Goal: Task Accomplishment & Management: Use online tool/utility

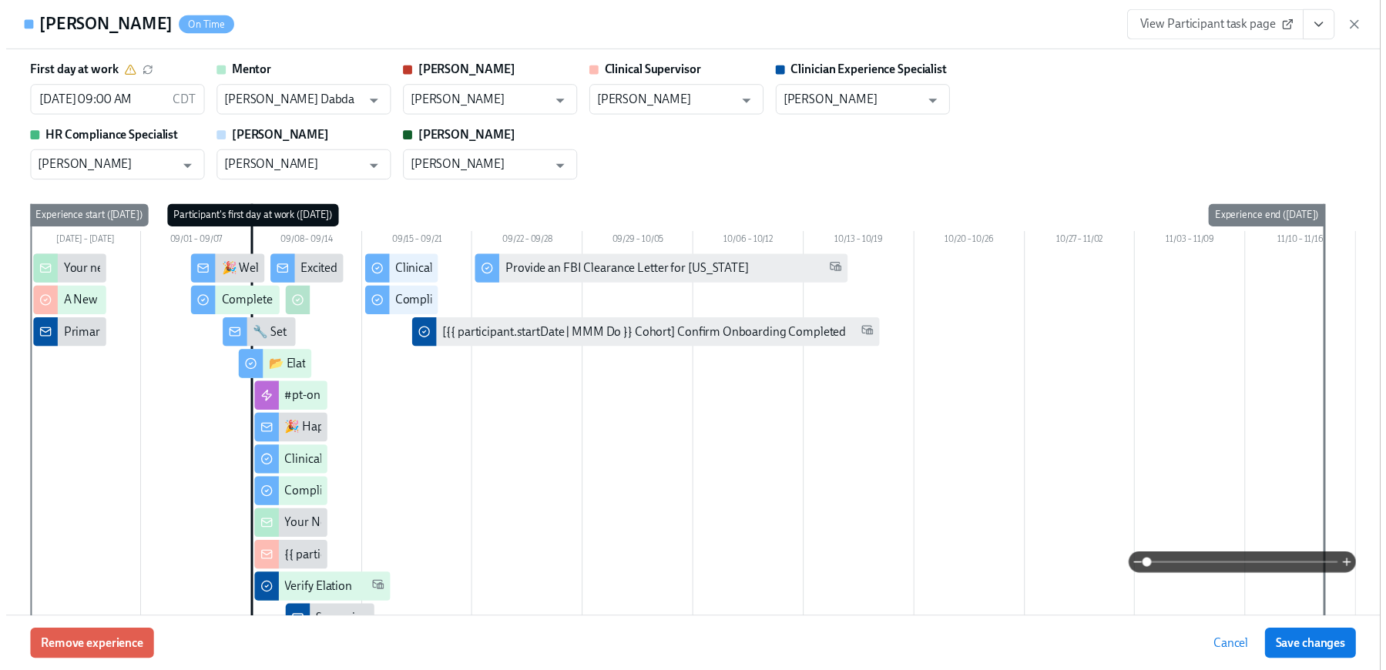
scroll to position [2405, 0]
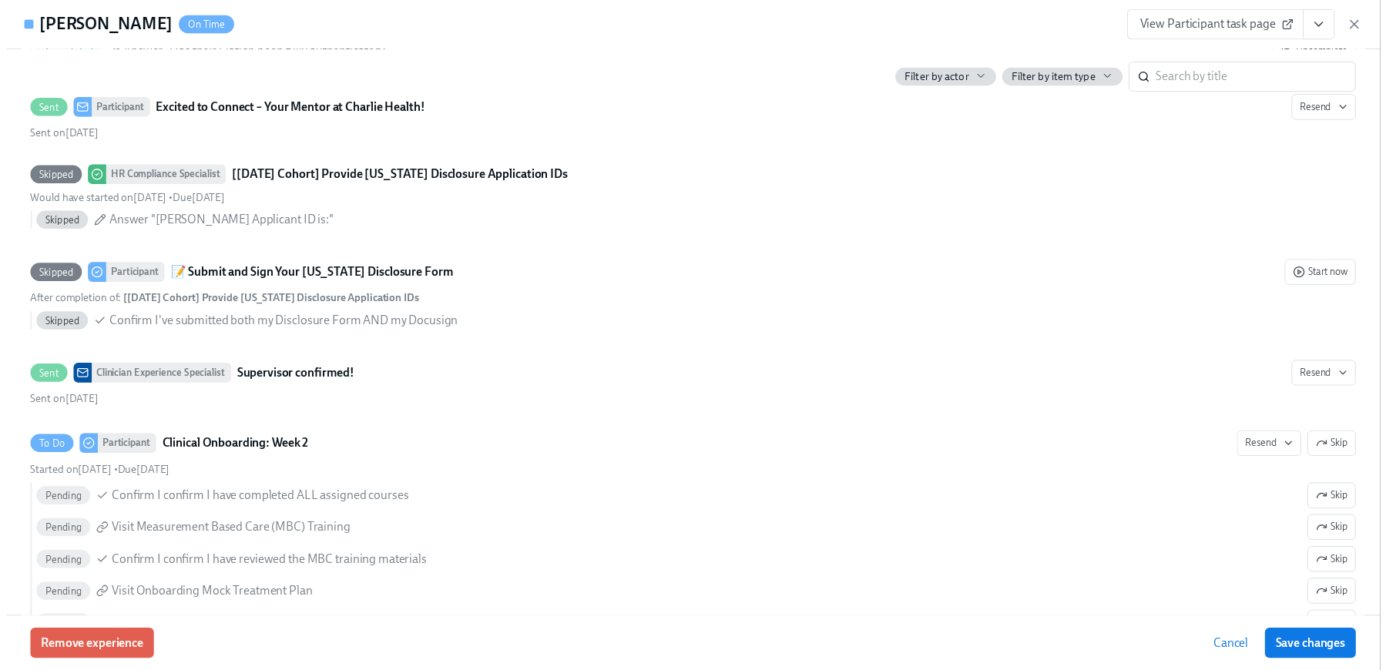
scroll to position [0, 7670]
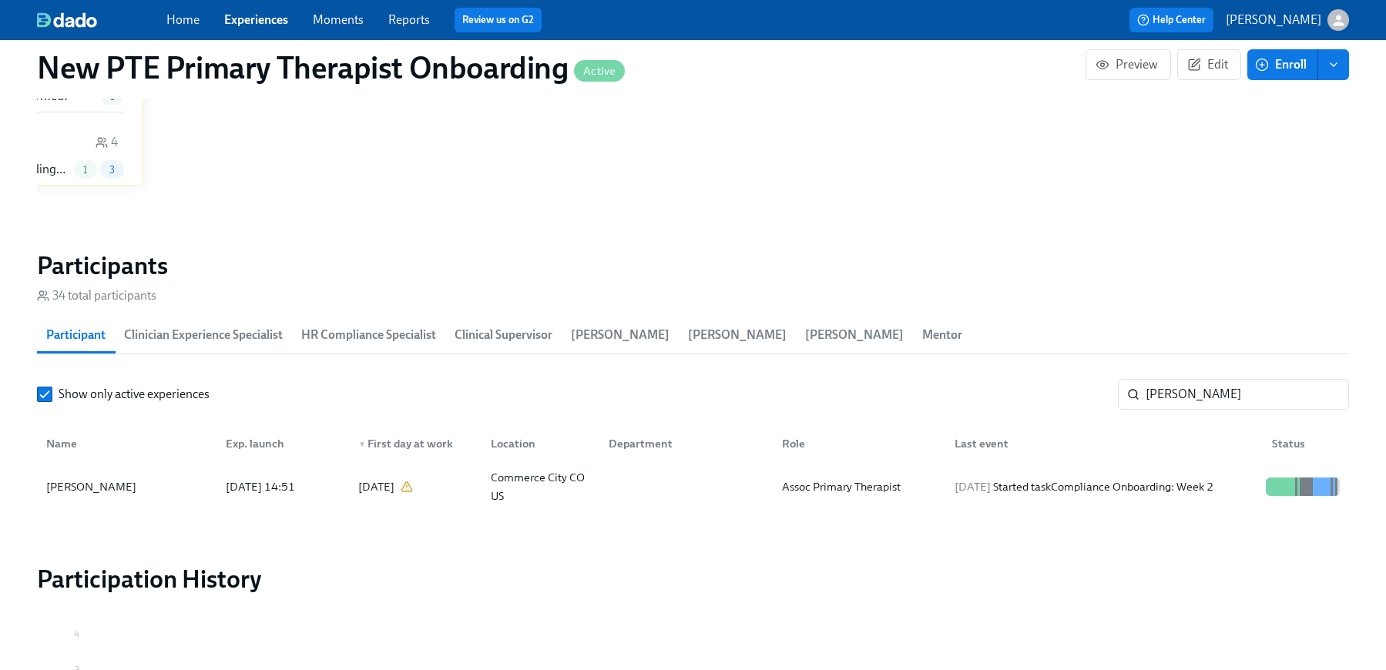
click at [237, 12] on link "Experiences" at bounding box center [256, 19] width 64 height 15
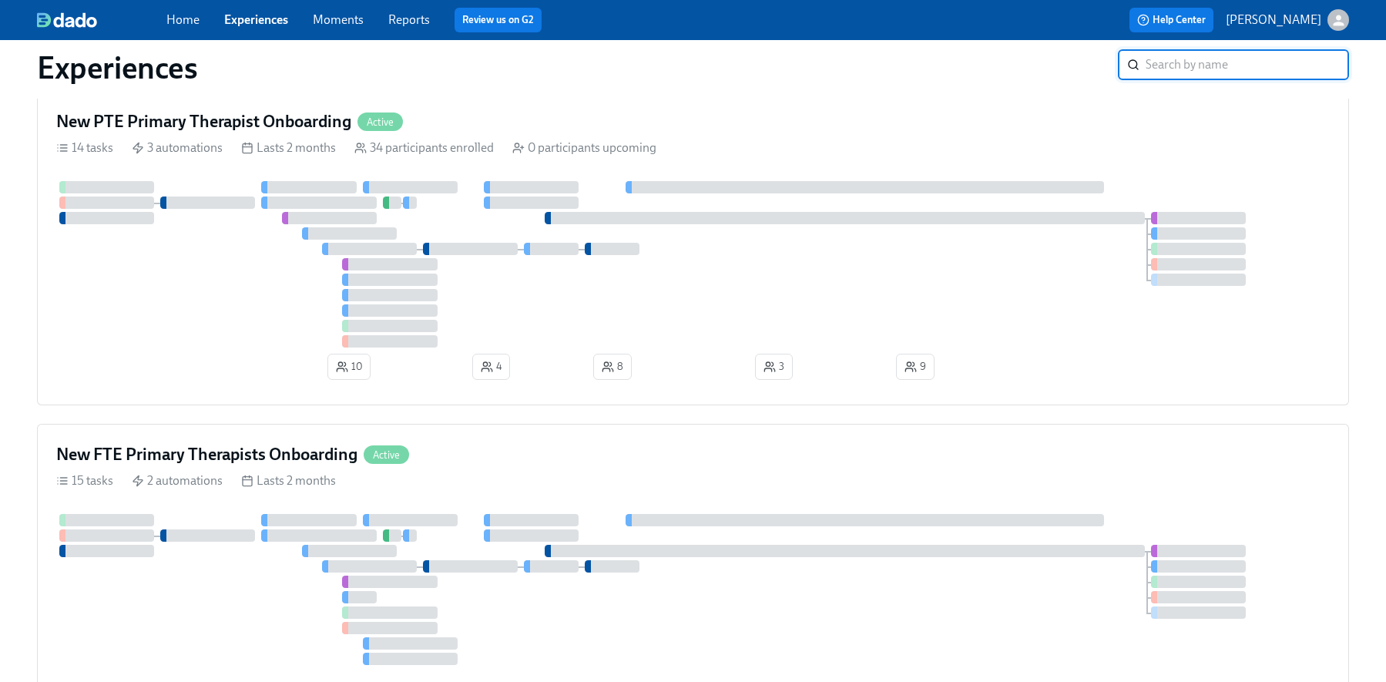
scroll to position [474, 0]
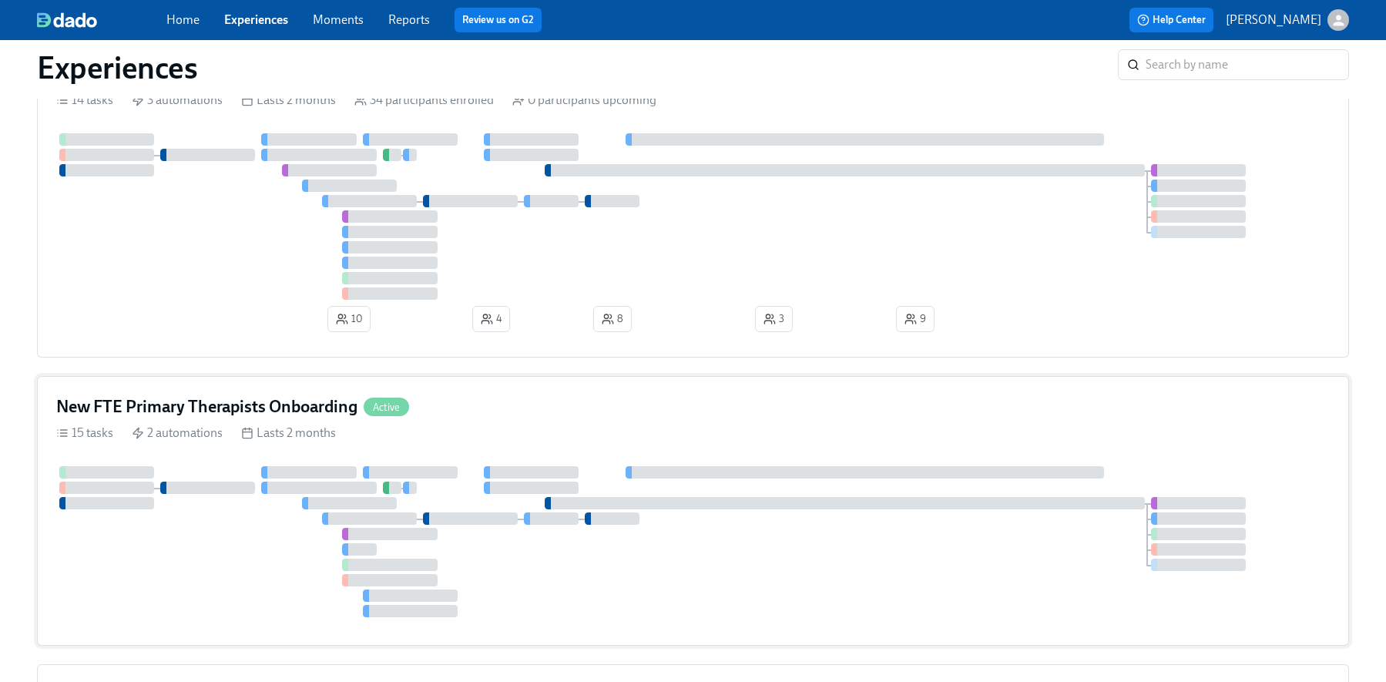
click at [513, 399] on div "New FTE Primary Therapists Onboarding Active 15 tasks 2 automations Lasts 2 mon…" at bounding box center [693, 511] width 1312 height 270
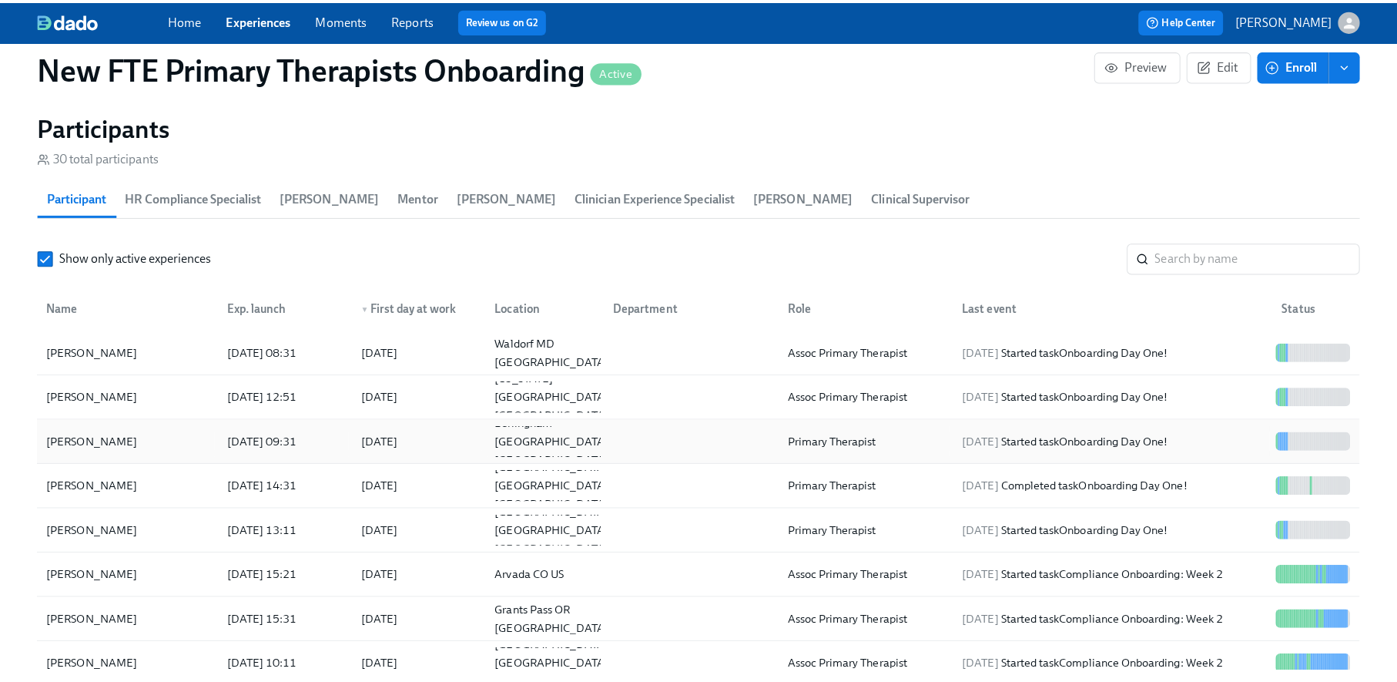
scroll to position [1356, 0]
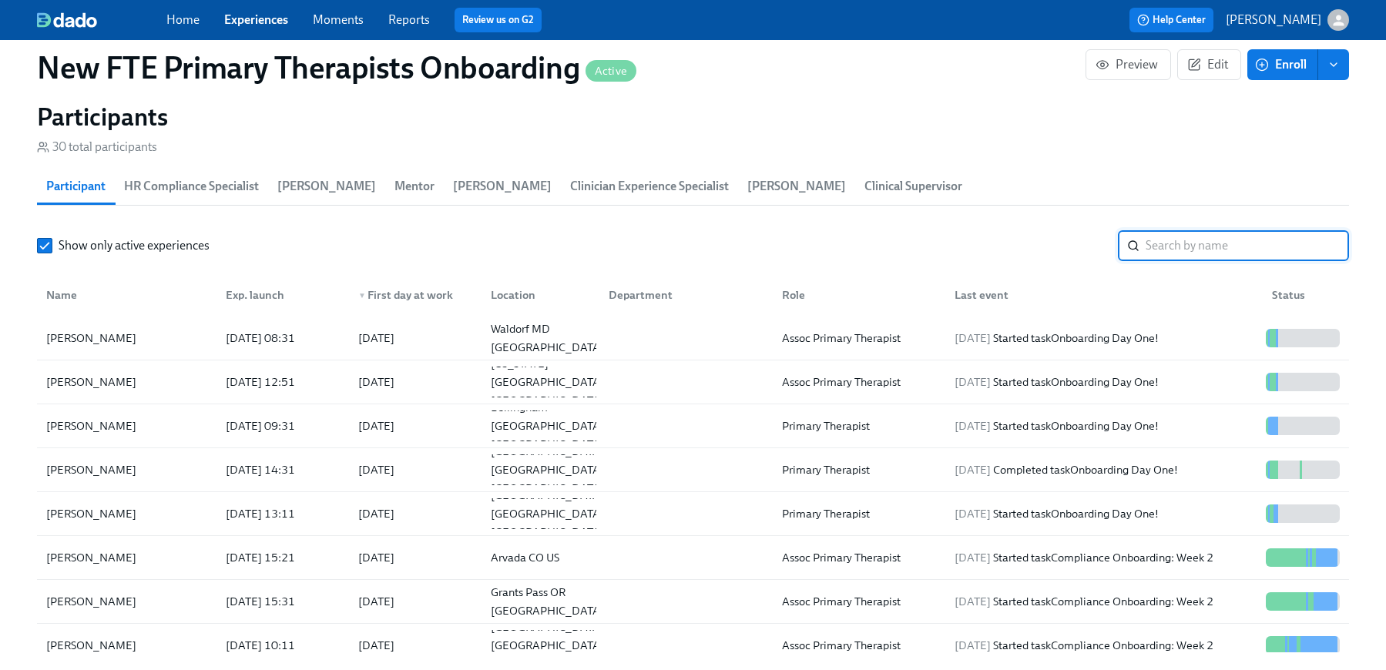
click at [1214, 242] on input "search" at bounding box center [1246, 245] width 203 height 31
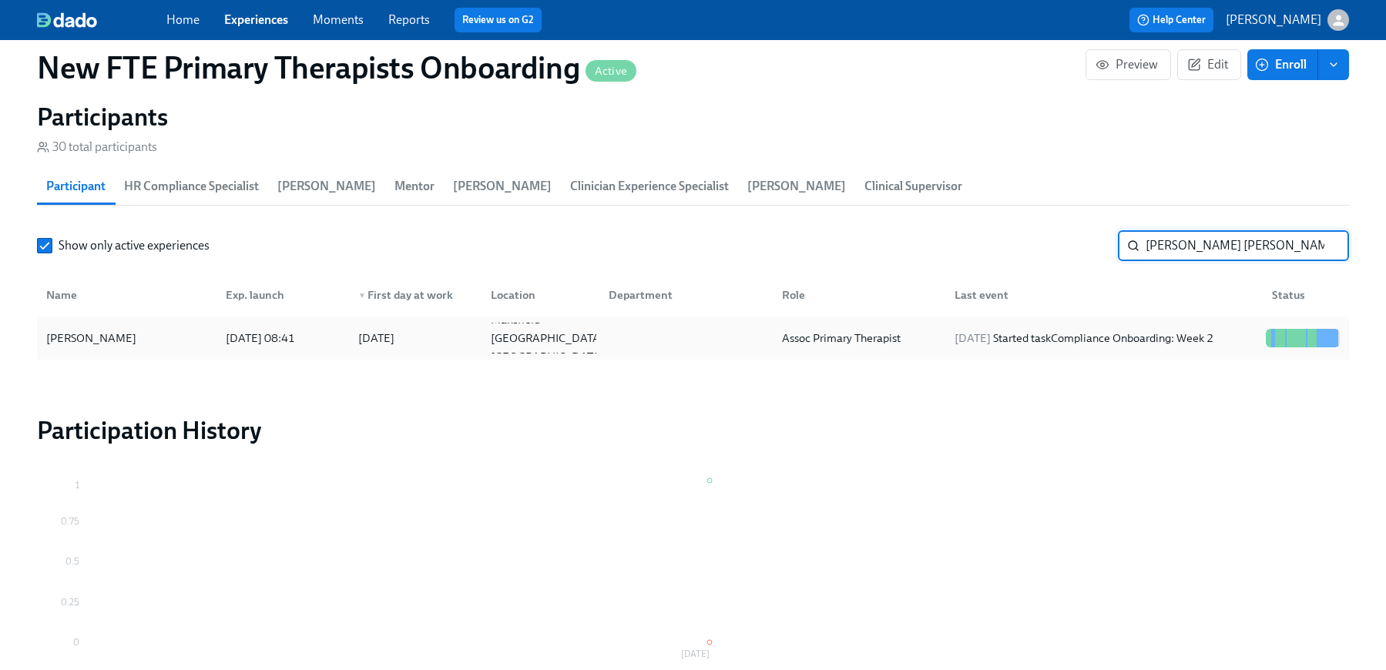
type input "[PERSON_NAME] [PERSON_NAME]"
click at [92, 342] on div "[PERSON_NAME]" at bounding box center [91, 338] width 102 height 18
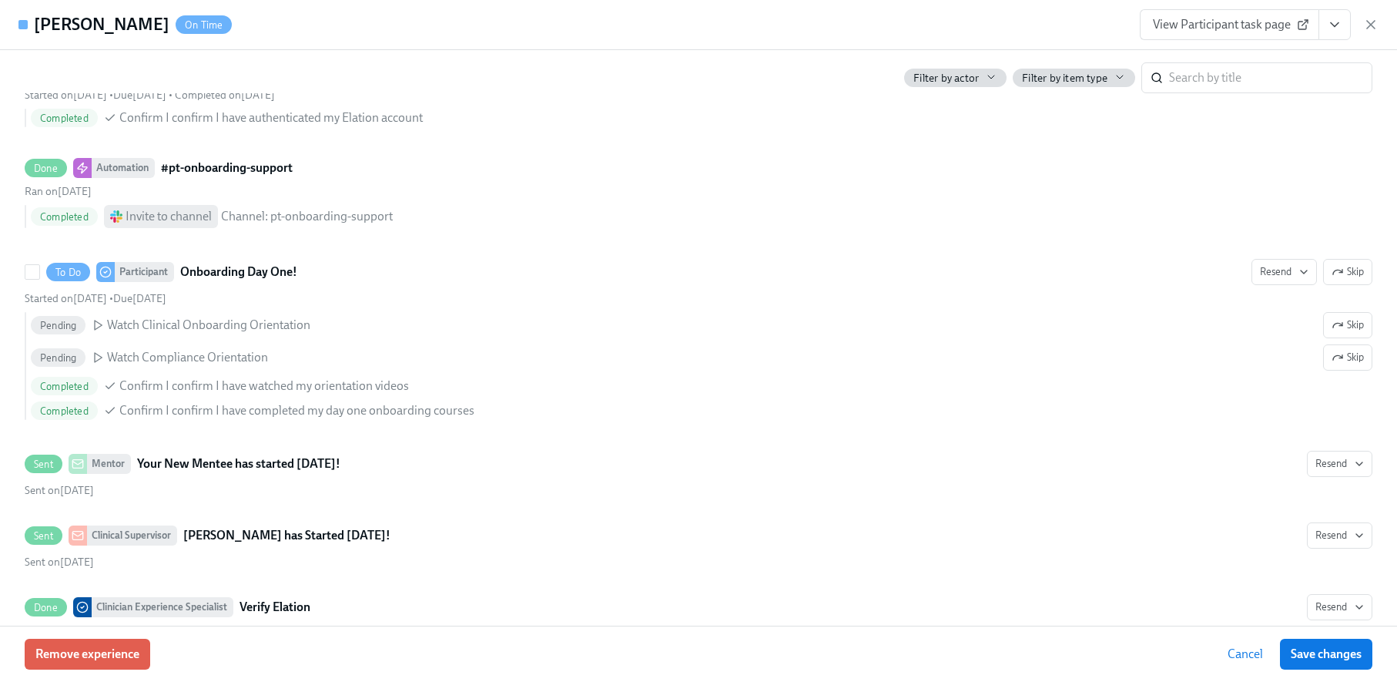
scroll to position [1360, 0]
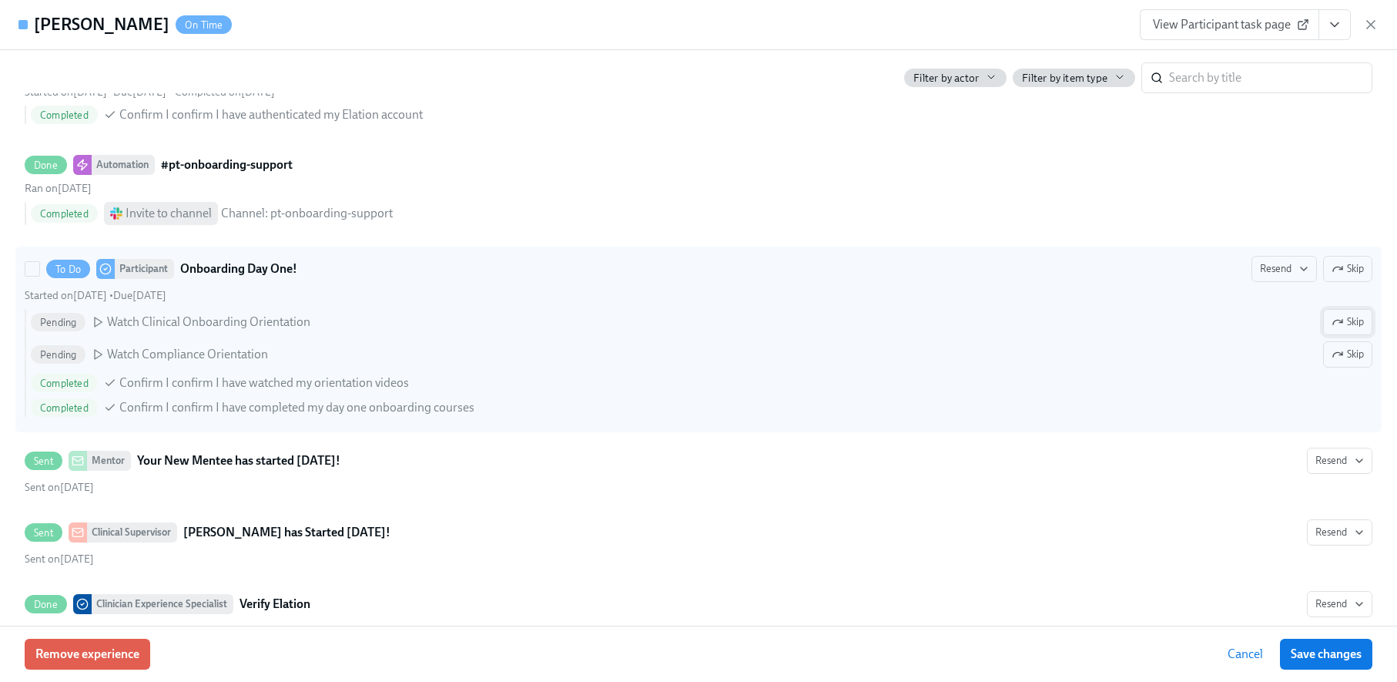
click at [1354, 321] on button "Skip" at bounding box center [1347, 322] width 49 height 26
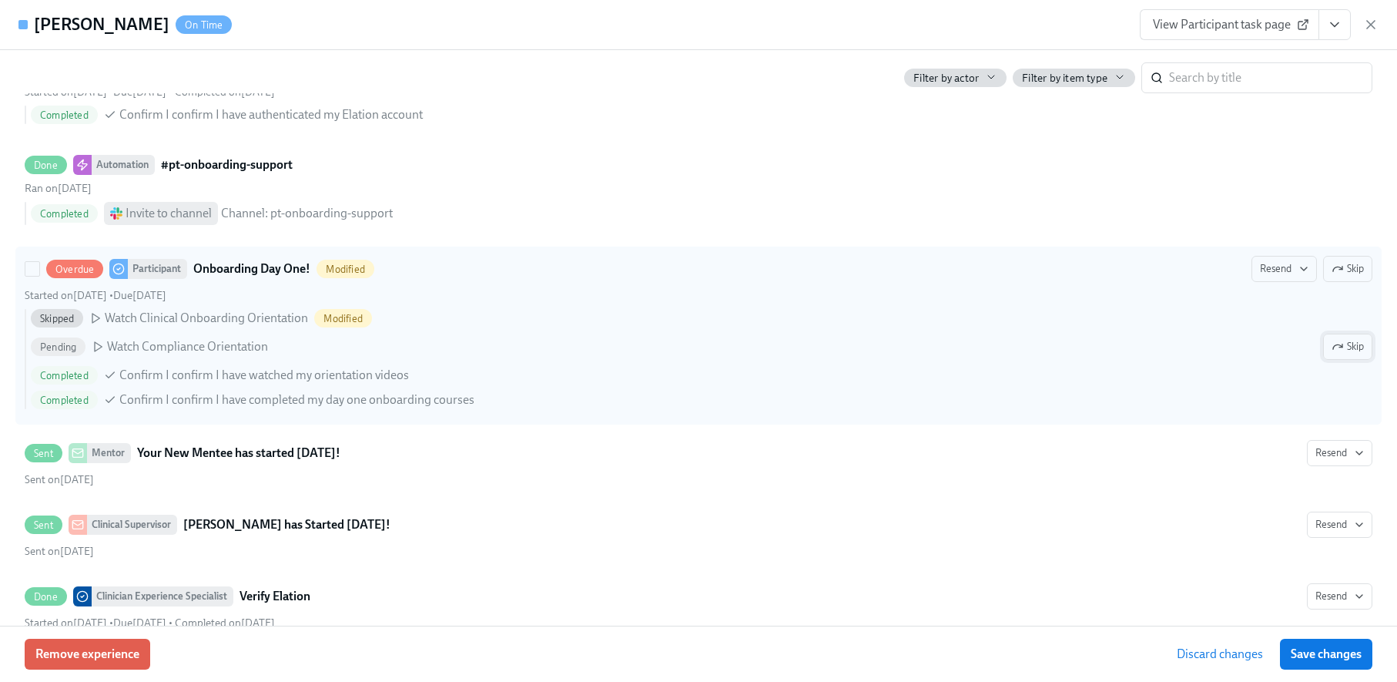
click at [1338, 355] on button "Skip" at bounding box center [1347, 346] width 49 height 26
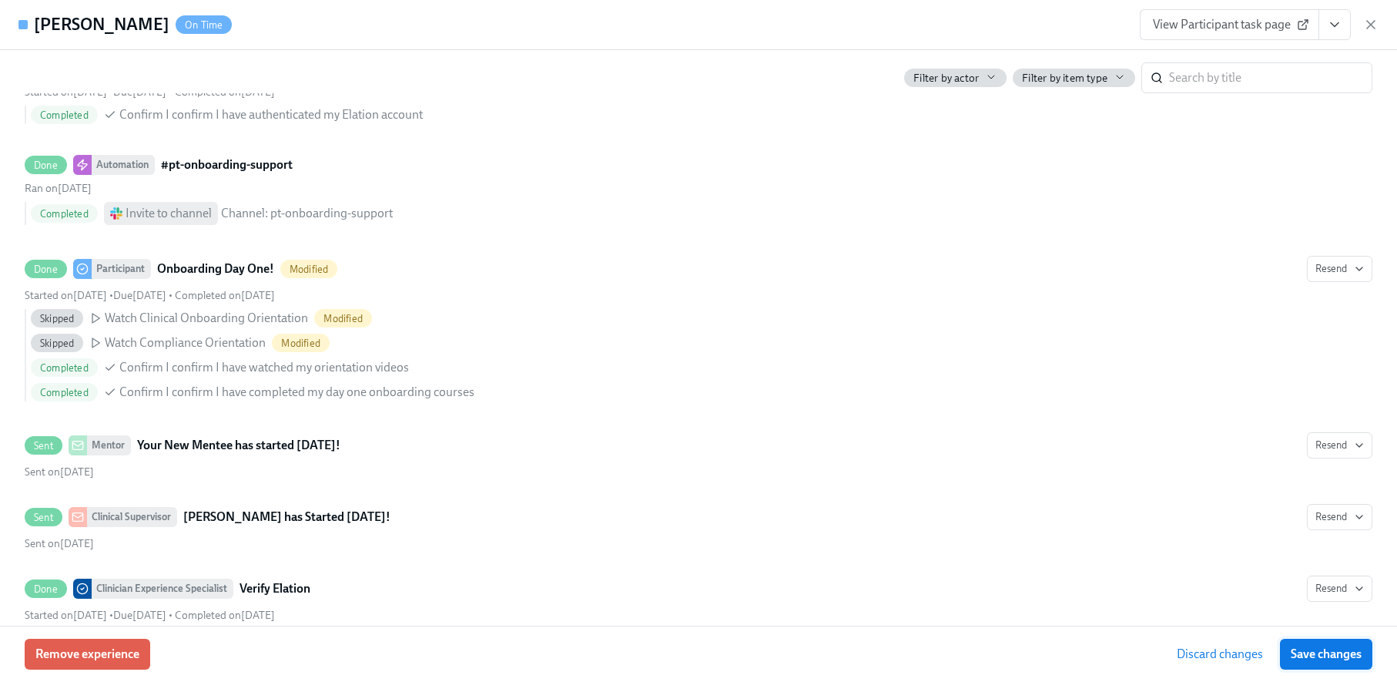
click at [1323, 655] on span "Save changes" at bounding box center [1326, 653] width 71 height 15
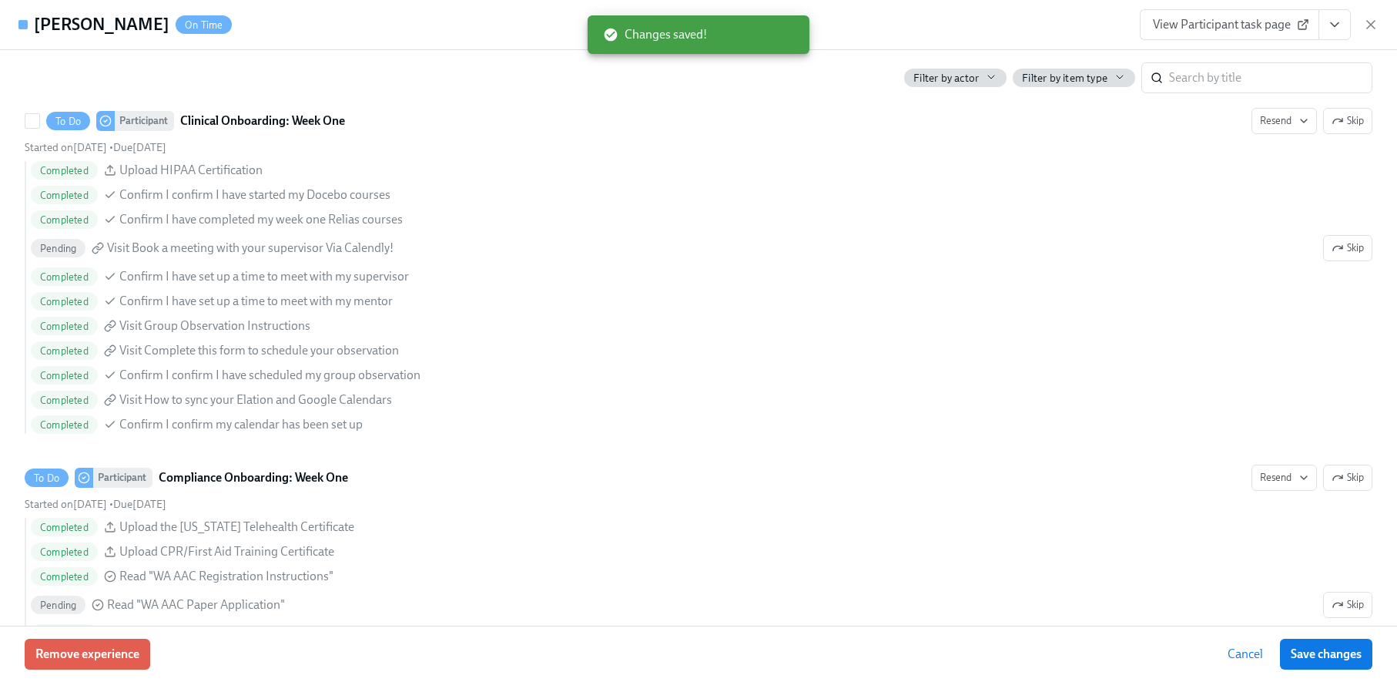
scroll to position [2156, 0]
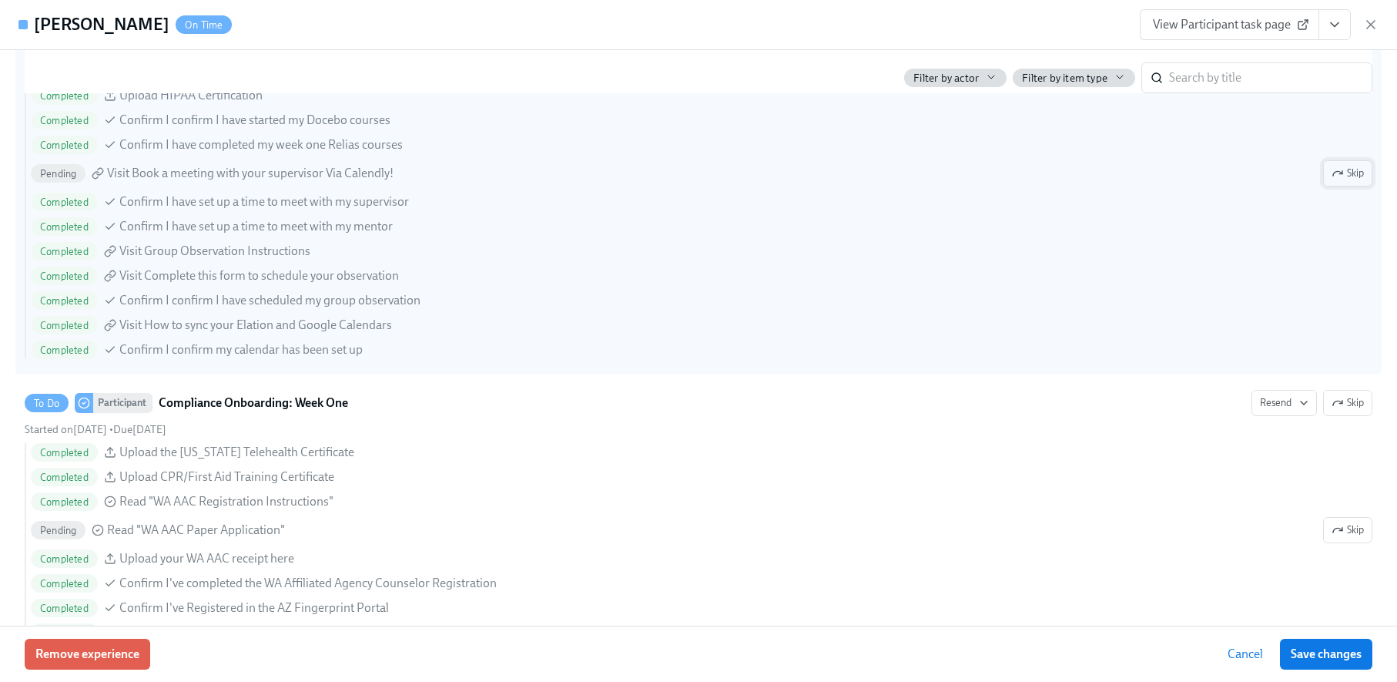
click at [1332, 166] on span "Skip" at bounding box center [1348, 173] width 32 height 15
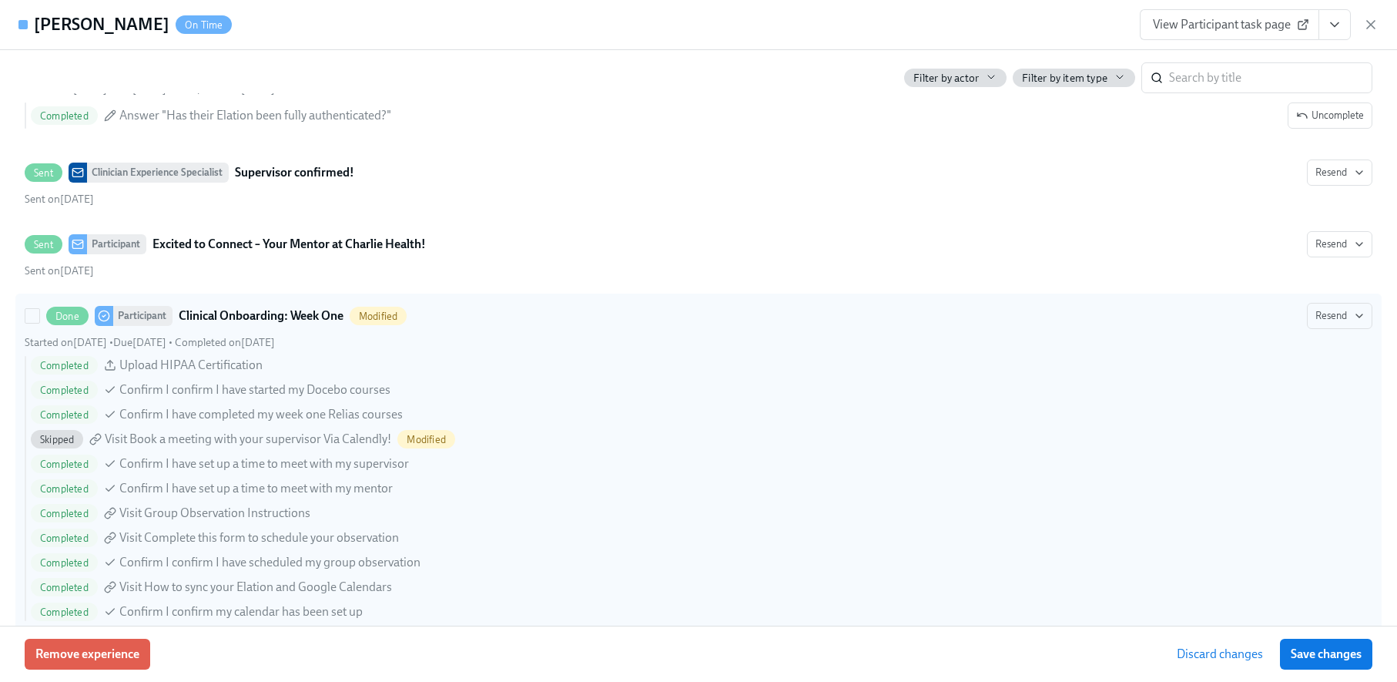
scroll to position [1969, 0]
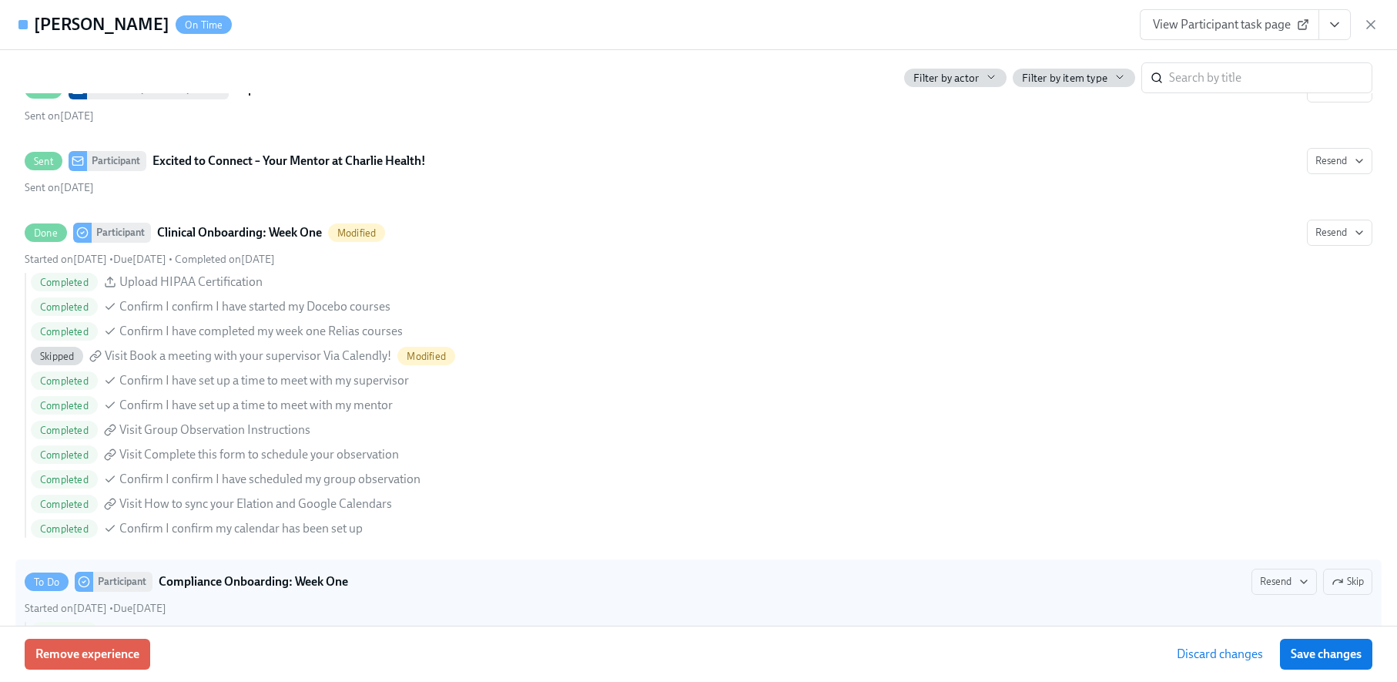
drag, startPoint x: 1329, startPoint y: 652, endPoint x: 1077, endPoint y: 594, distance: 258.6
click at [1329, 652] on span "Save changes" at bounding box center [1326, 653] width 71 height 15
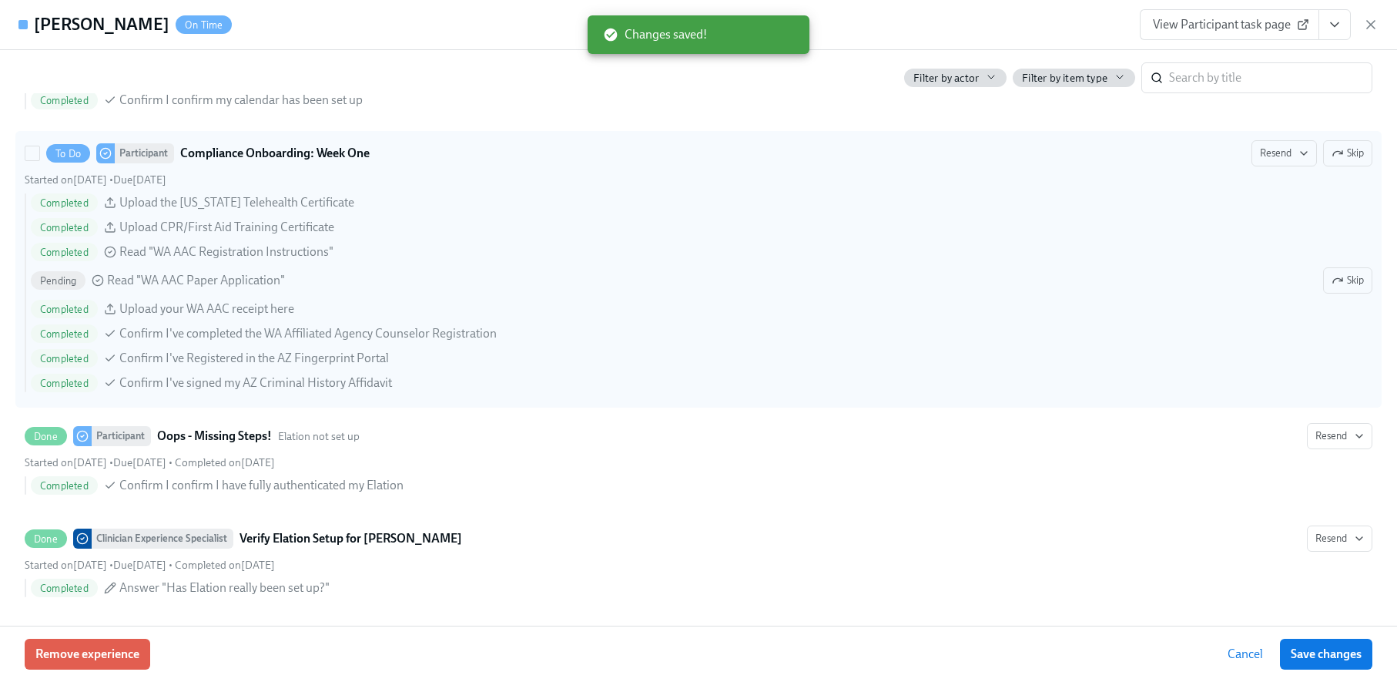
scroll to position [2399, 0]
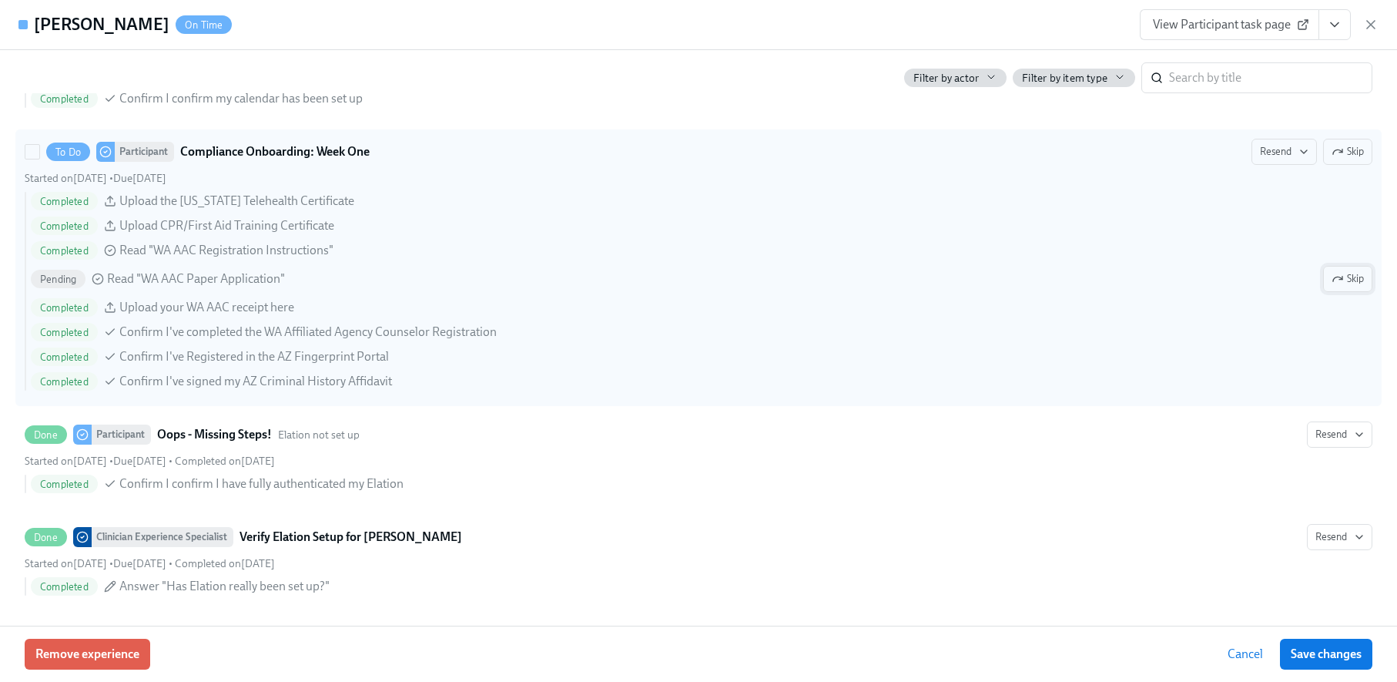
click at [1356, 278] on button "Skip" at bounding box center [1347, 279] width 49 height 26
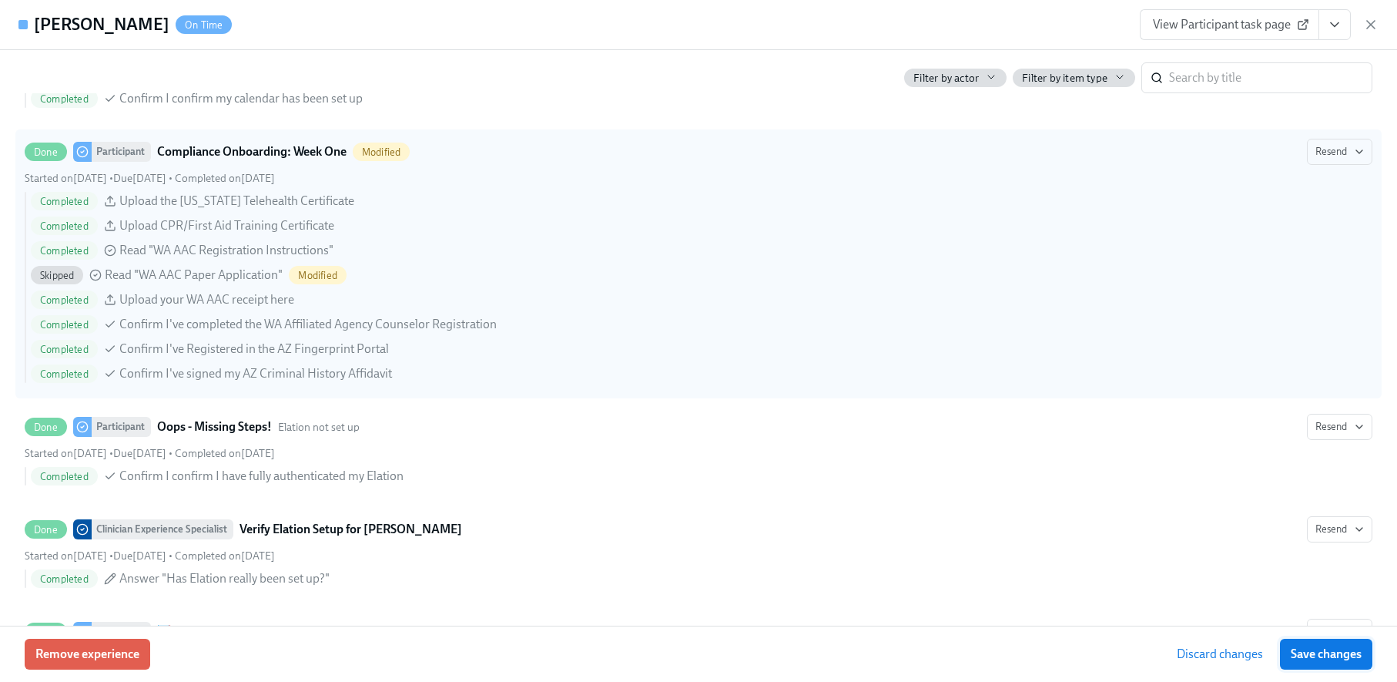
click at [1342, 651] on span "Save changes" at bounding box center [1326, 653] width 71 height 15
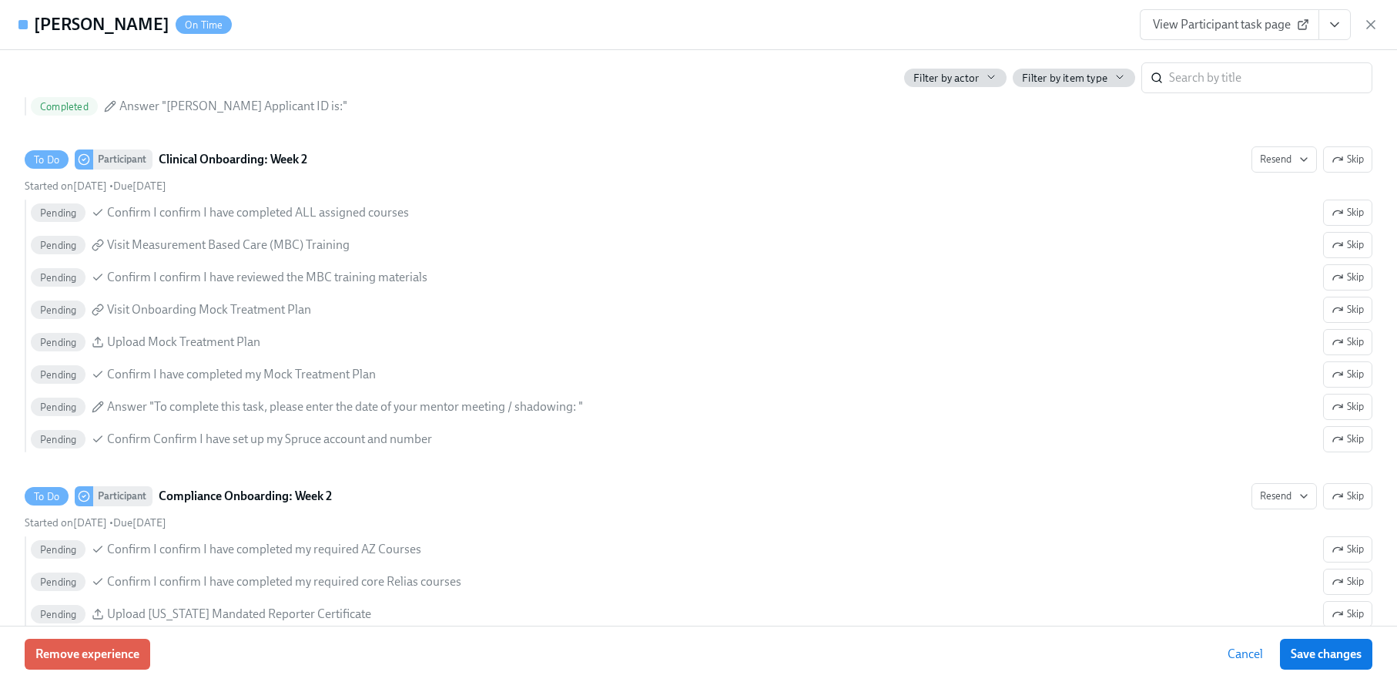
scroll to position [3077, 0]
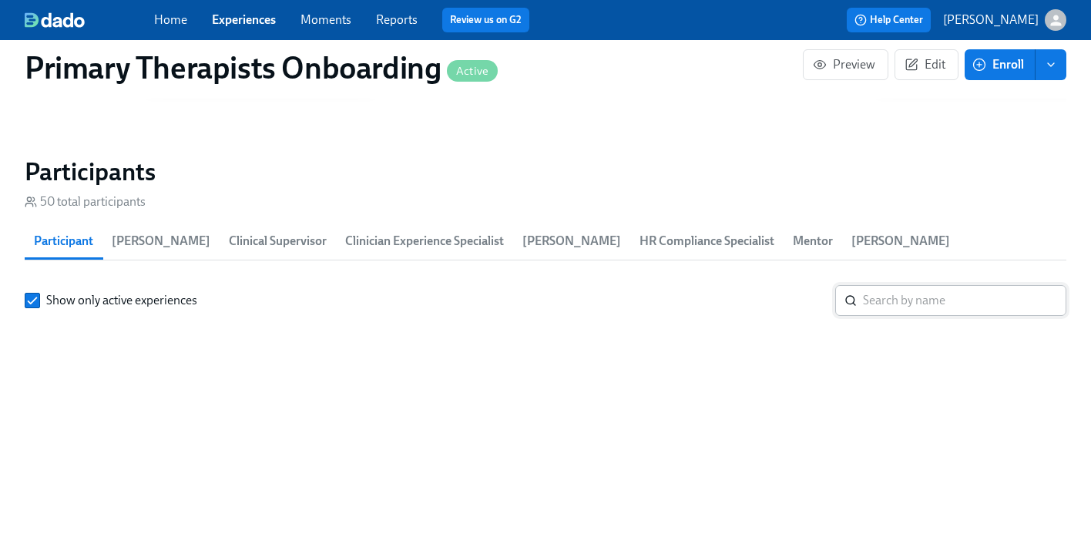
scroll to position [0, 18660]
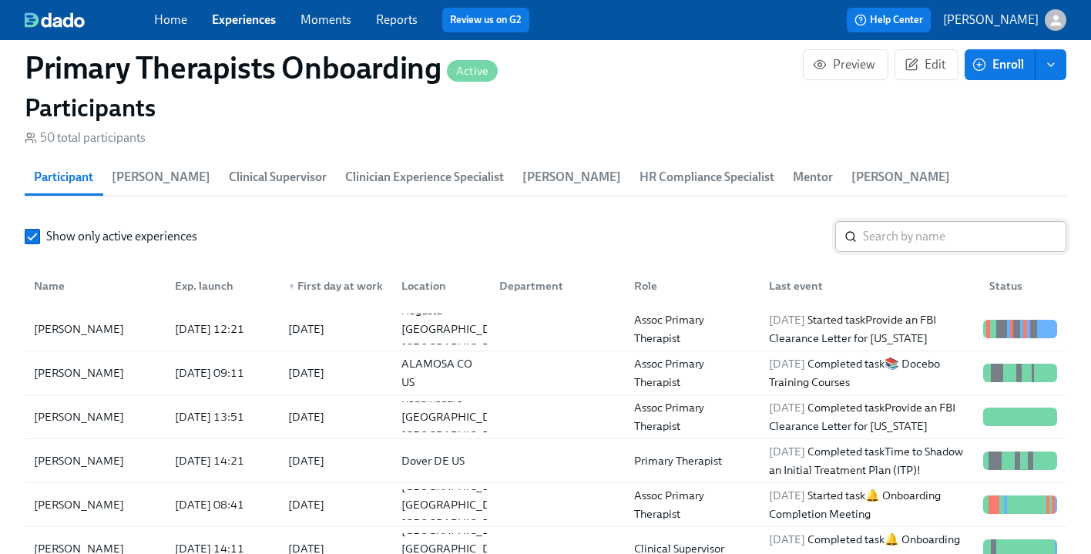
click at [974, 221] on input "search" at bounding box center [964, 236] width 203 height 31
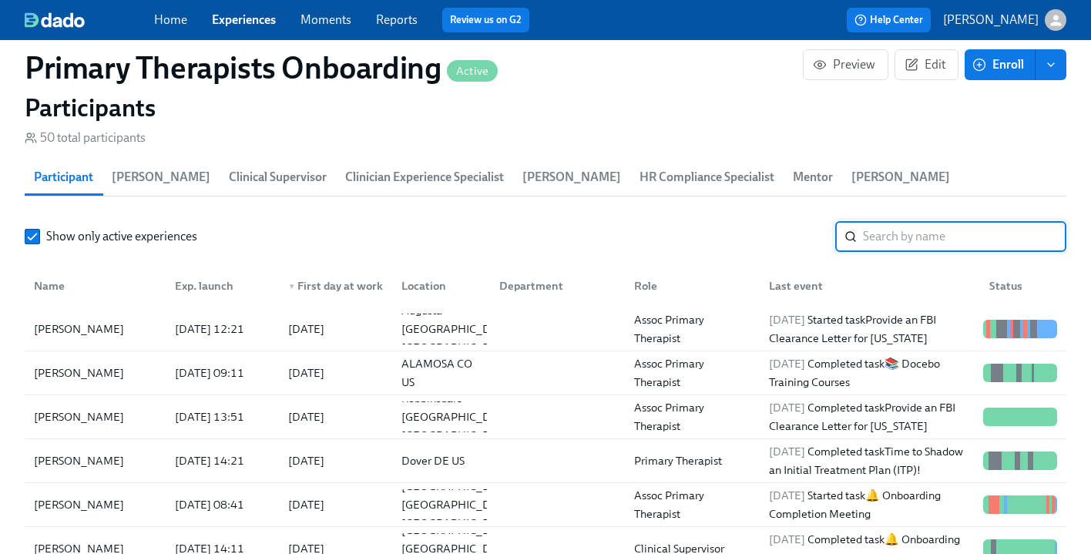
click at [254, 24] on link "Experiences" at bounding box center [244, 19] width 64 height 15
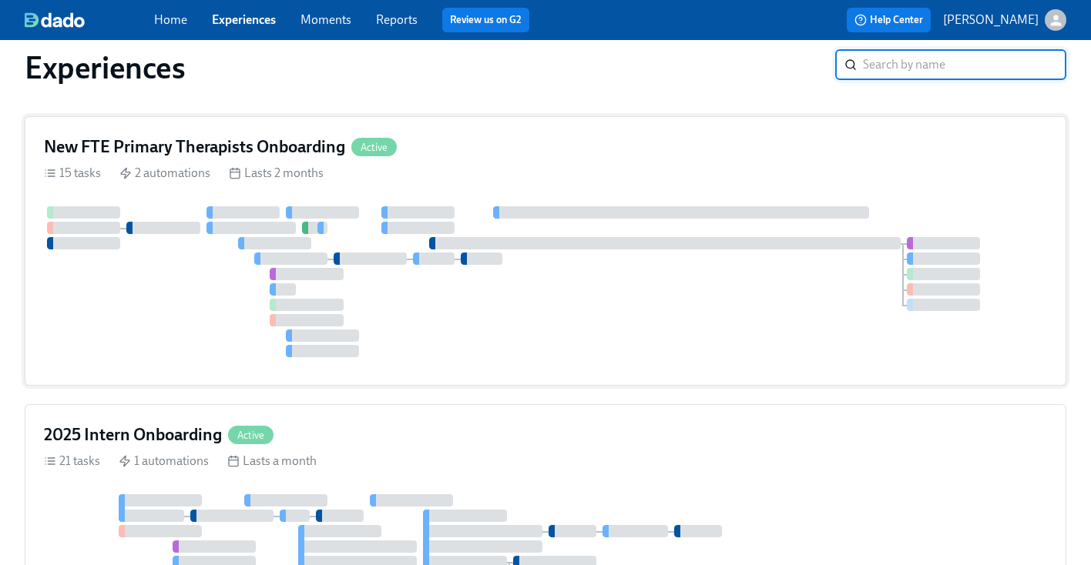
scroll to position [678, 0]
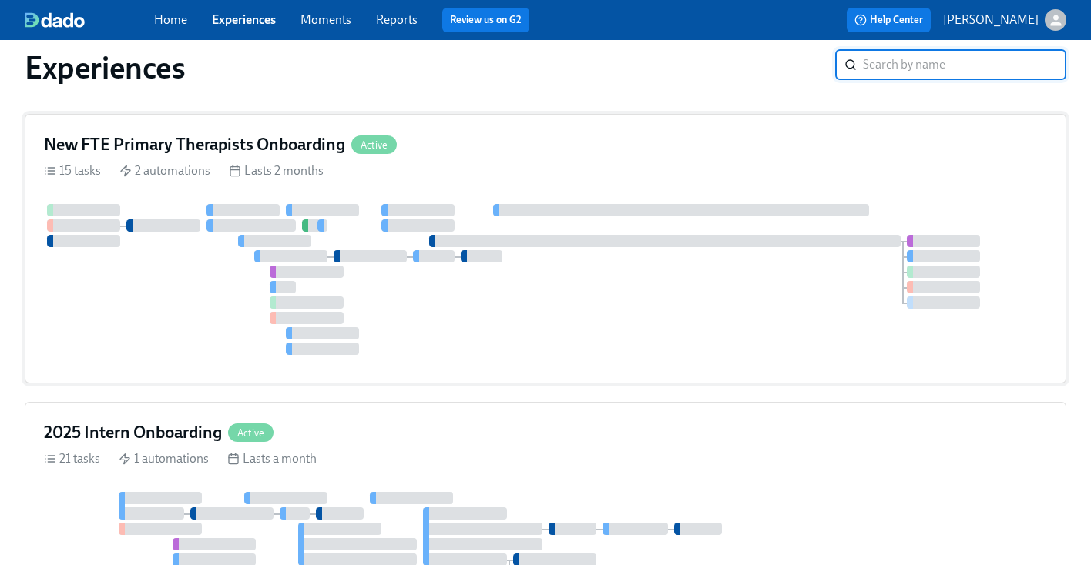
click at [596, 151] on div "New FTE Primary Therapists Onboarding Active" at bounding box center [545, 144] width 1003 height 23
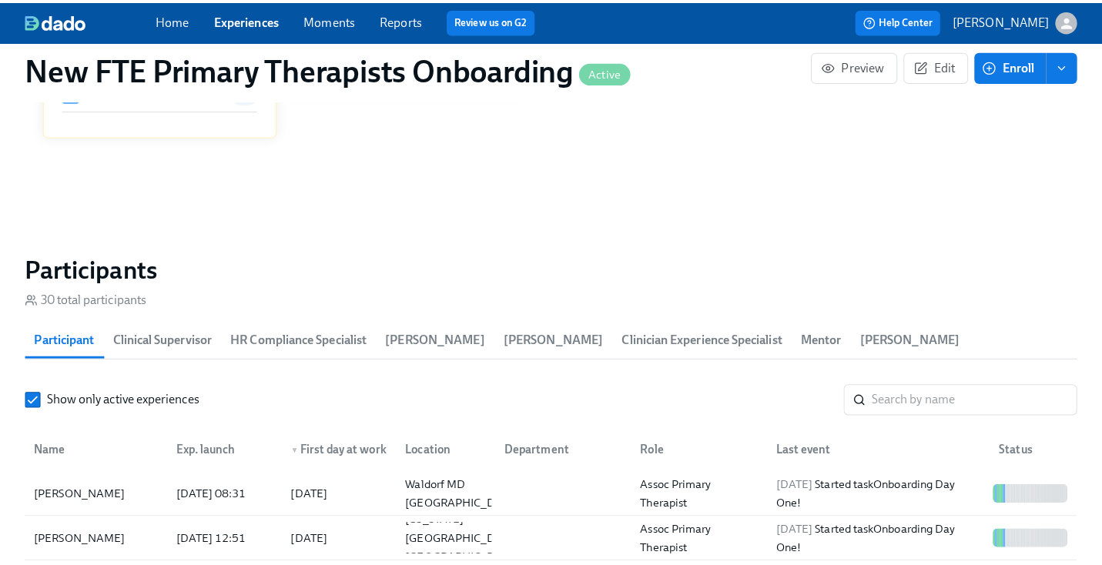
scroll to position [0, 7539]
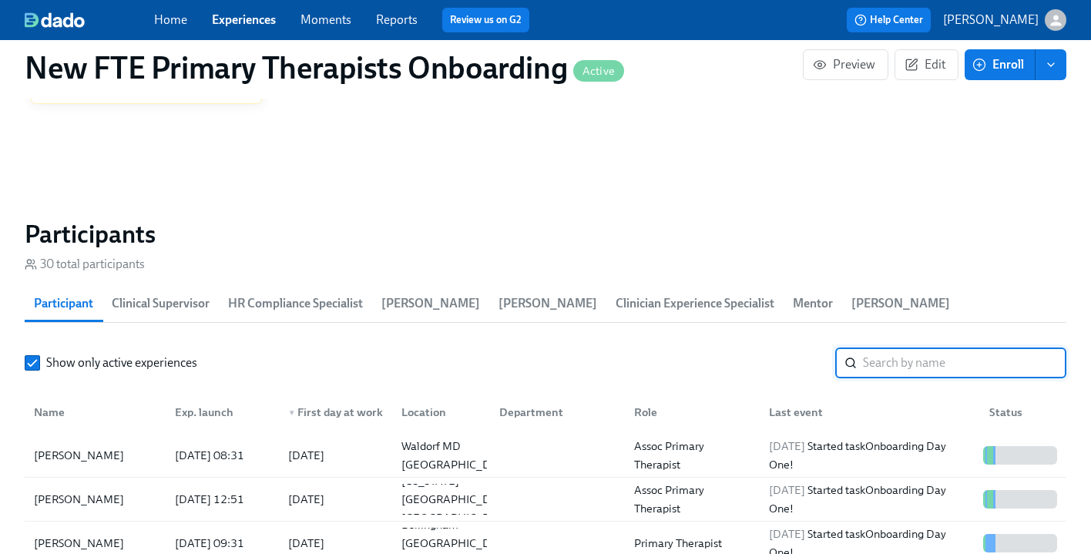
drag, startPoint x: 955, startPoint y: 339, endPoint x: 933, endPoint y: 330, distance: 23.5
click at [954, 347] on input "search" at bounding box center [964, 362] width 203 height 31
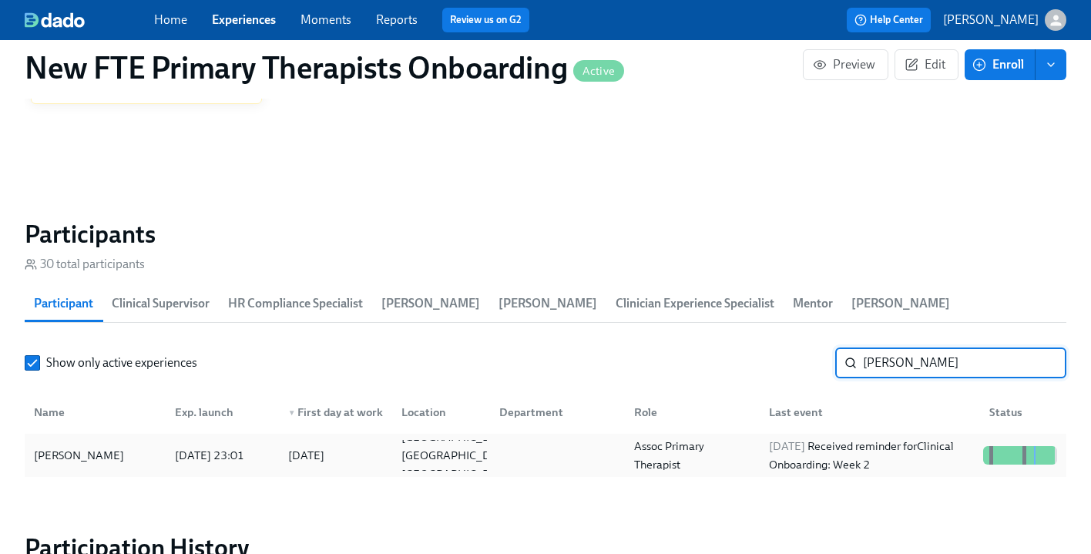
type input "samuel"
click at [128, 440] on div "[PERSON_NAME]" at bounding box center [95, 455] width 135 height 31
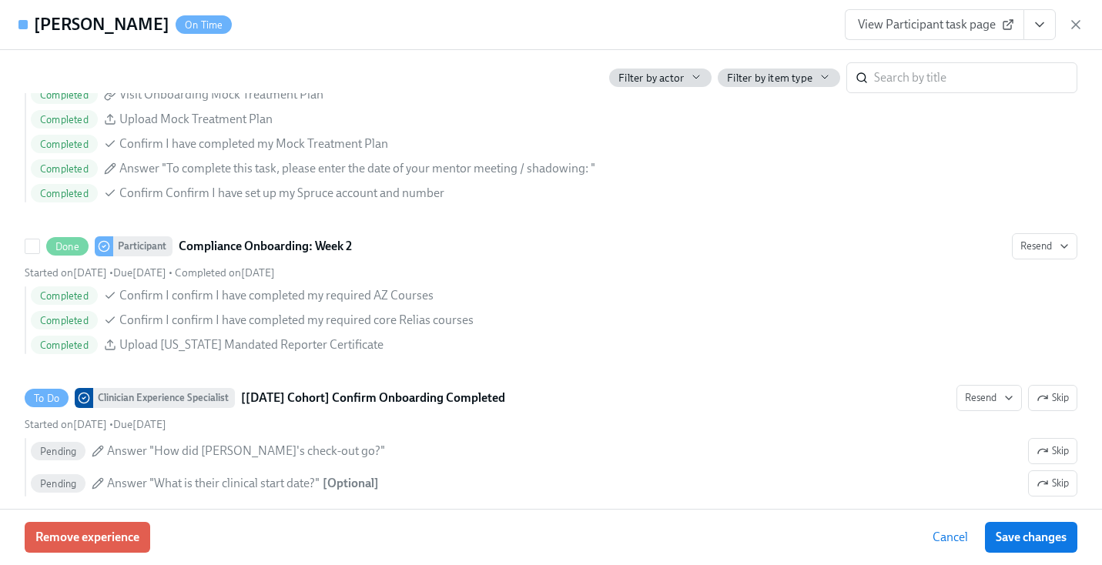
scroll to position [3168, 0]
